Goal: Task Accomplishment & Management: Use online tool/utility

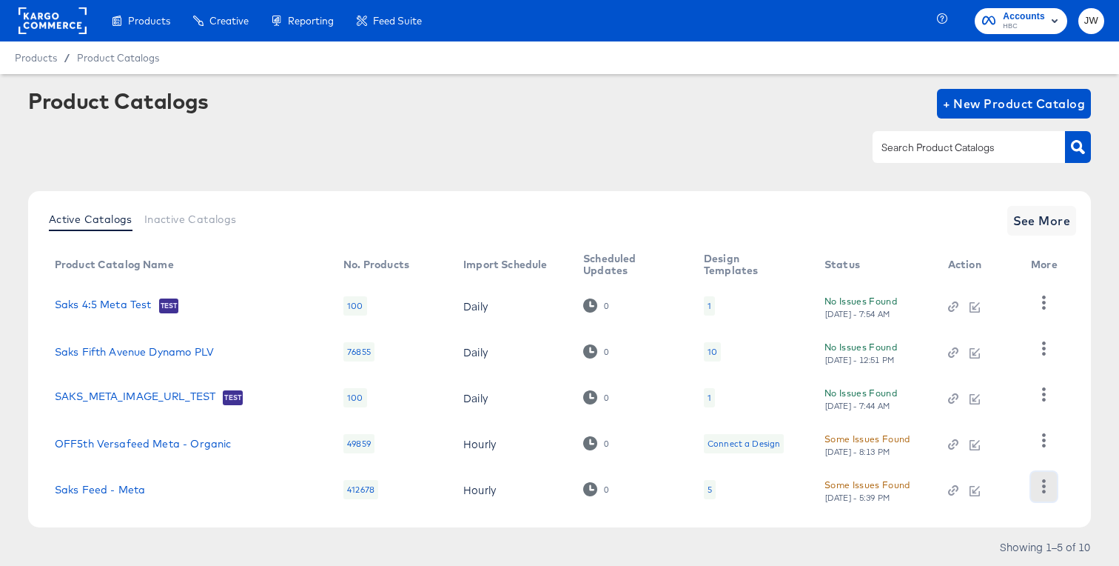
click at [1039, 486] on icon "button" at bounding box center [1044, 486] width 14 height 14
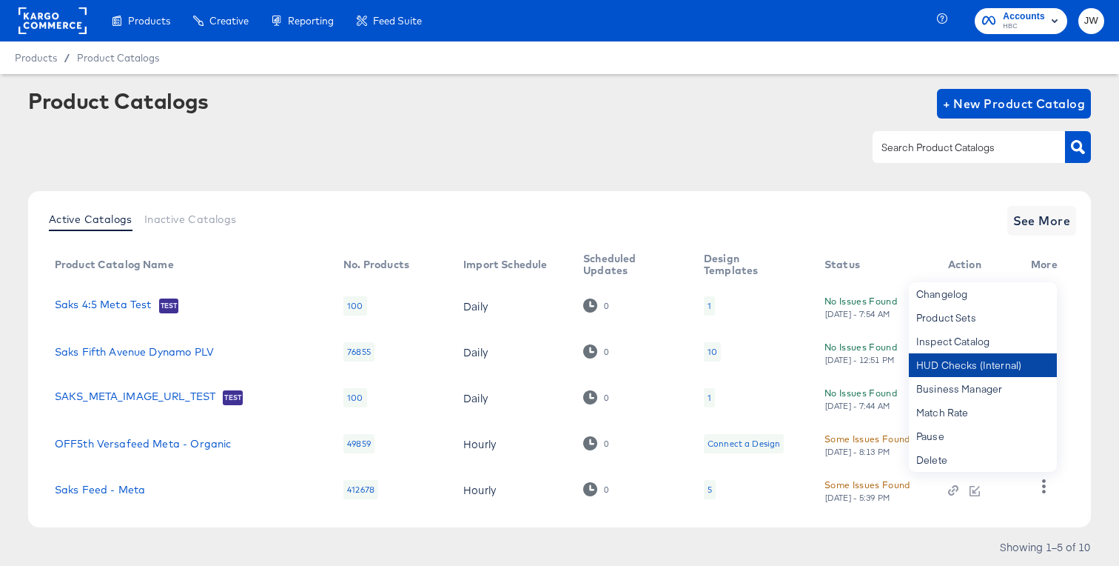
click at [978, 372] on div "HUD Checks (Internal)" at bounding box center [983, 365] width 148 height 24
click at [111, 495] on link "Saks Feed - Meta" at bounding box center [100, 489] width 90 height 12
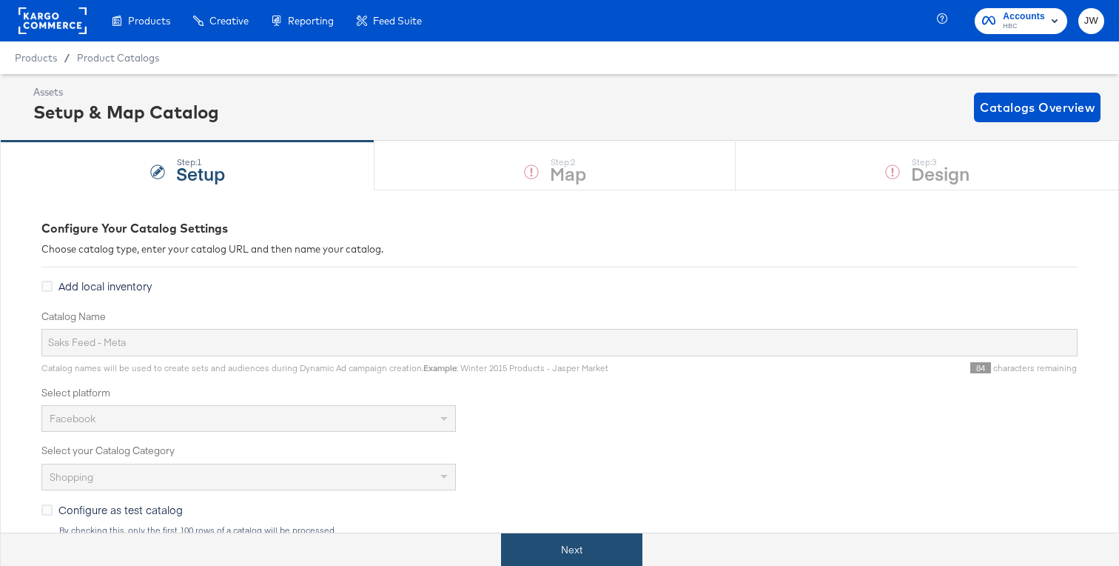
click at [574, 546] on button "Next" at bounding box center [571, 549] width 141 height 33
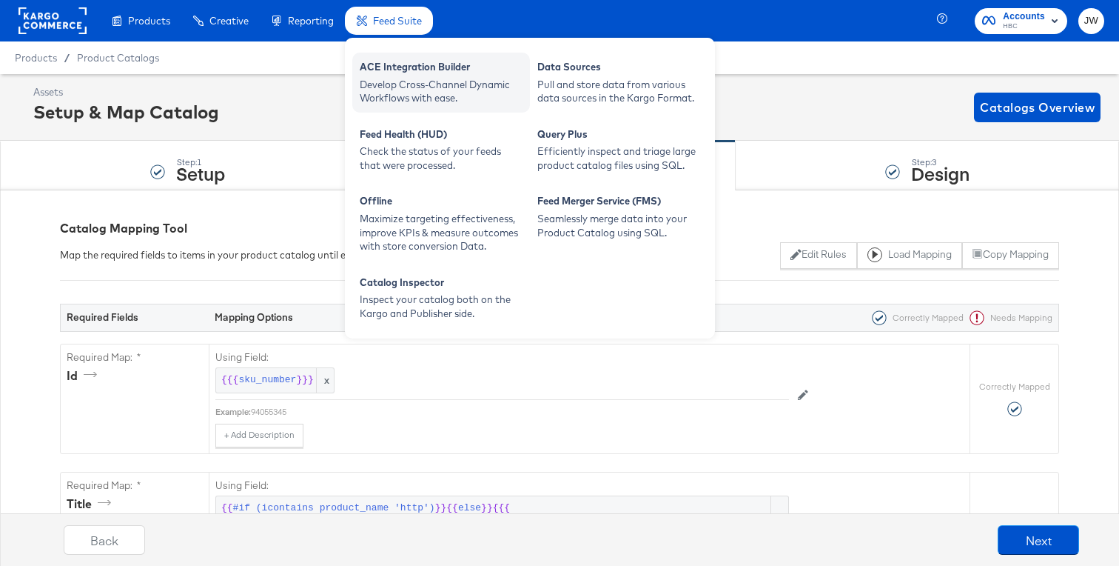
click at [401, 78] on div "Develop Cross-Channel Dynamic Workflows with ease." at bounding box center [441, 91] width 163 height 27
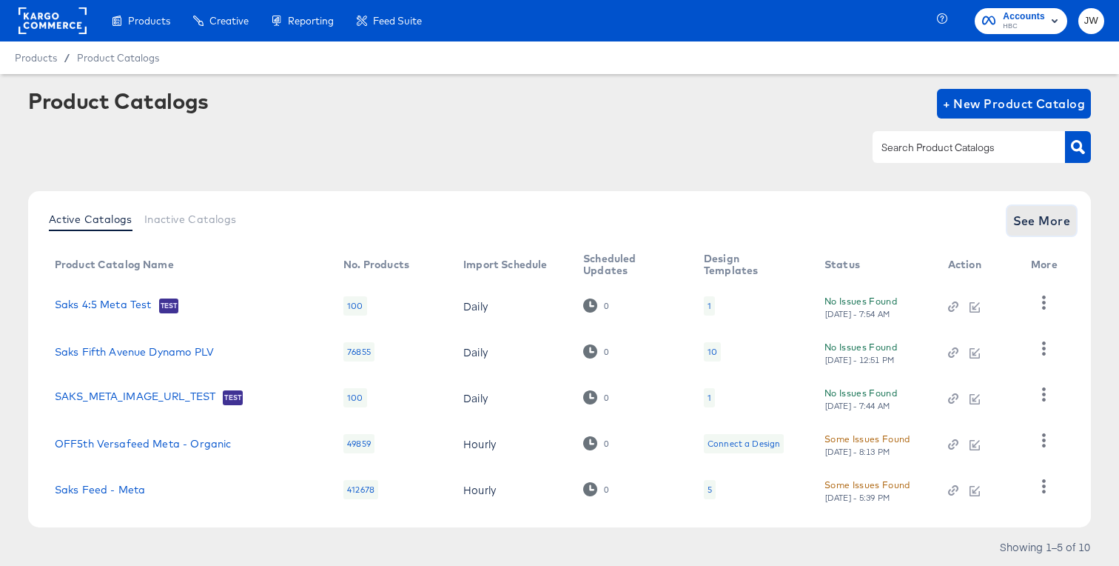
click at [1031, 229] on span "See More" at bounding box center [1042, 220] width 58 height 21
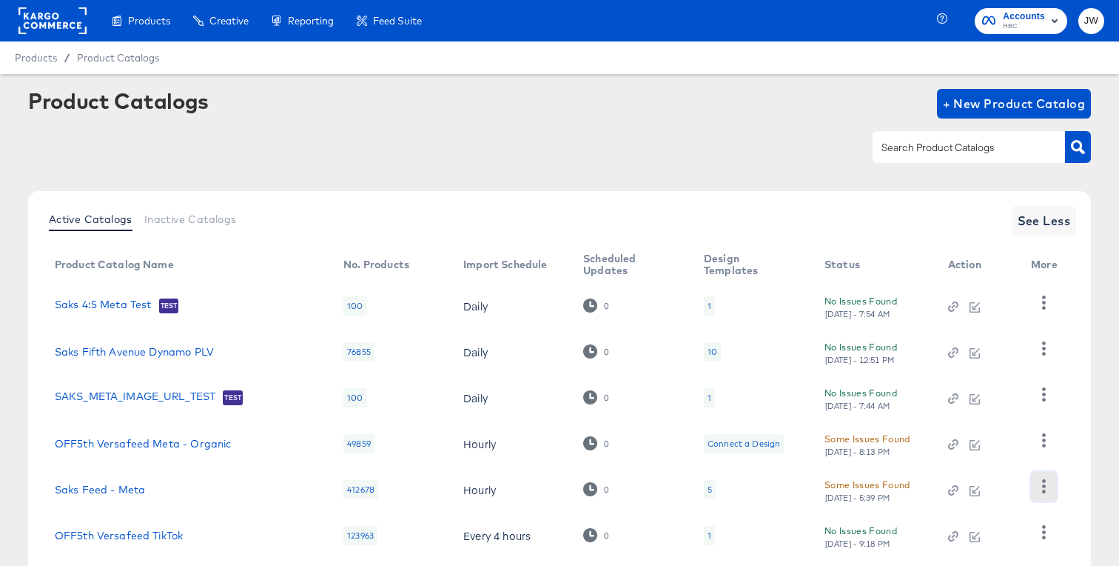
click at [1051, 493] on button "button" at bounding box center [1044, 487] width 26 height 30
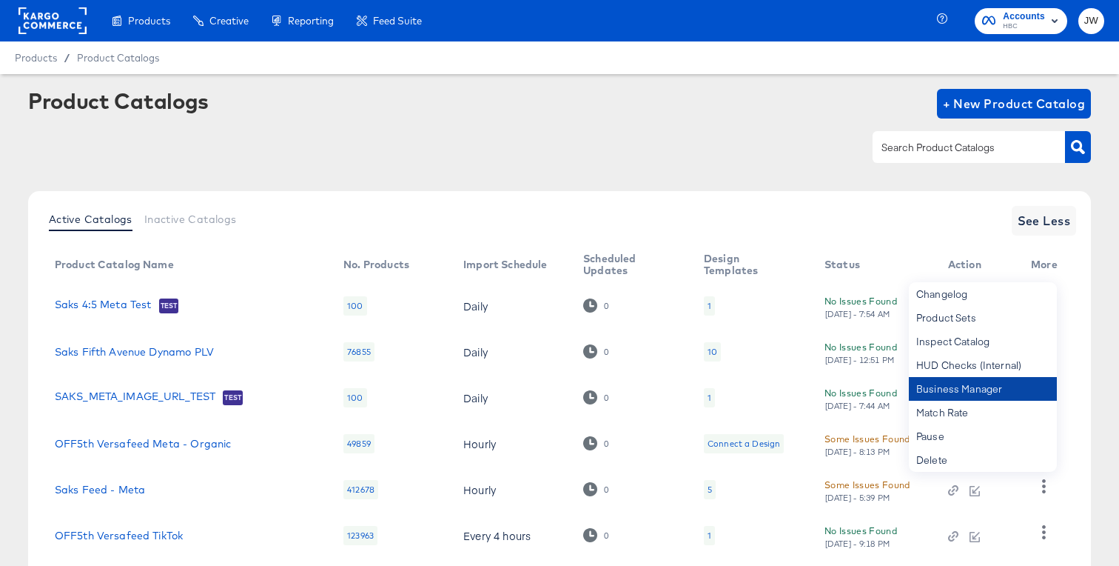
click at [954, 394] on div "Business Manager" at bounding box center [983, 389] width 148 height 24
